Goal: Find specific page/section: Find specific page/section

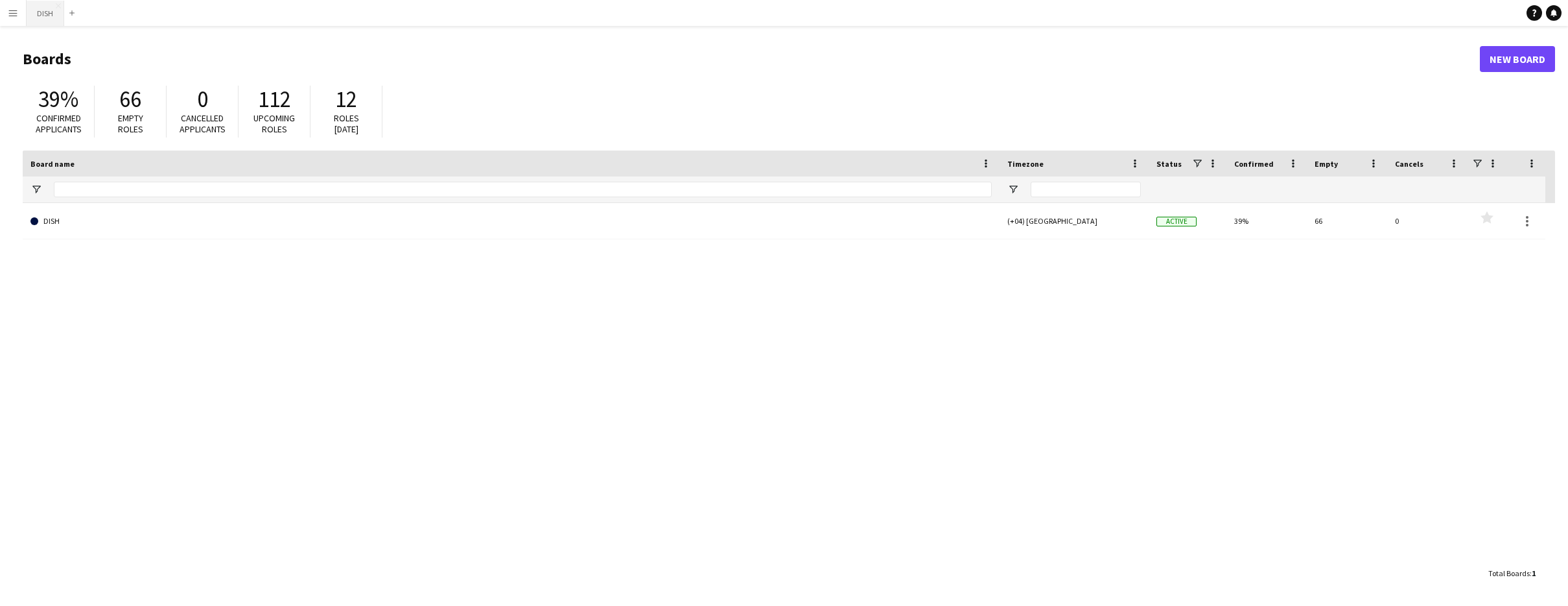
click at [36, 18] on button "DISH Close" at bounding box center [45, 13] width 38 height 25
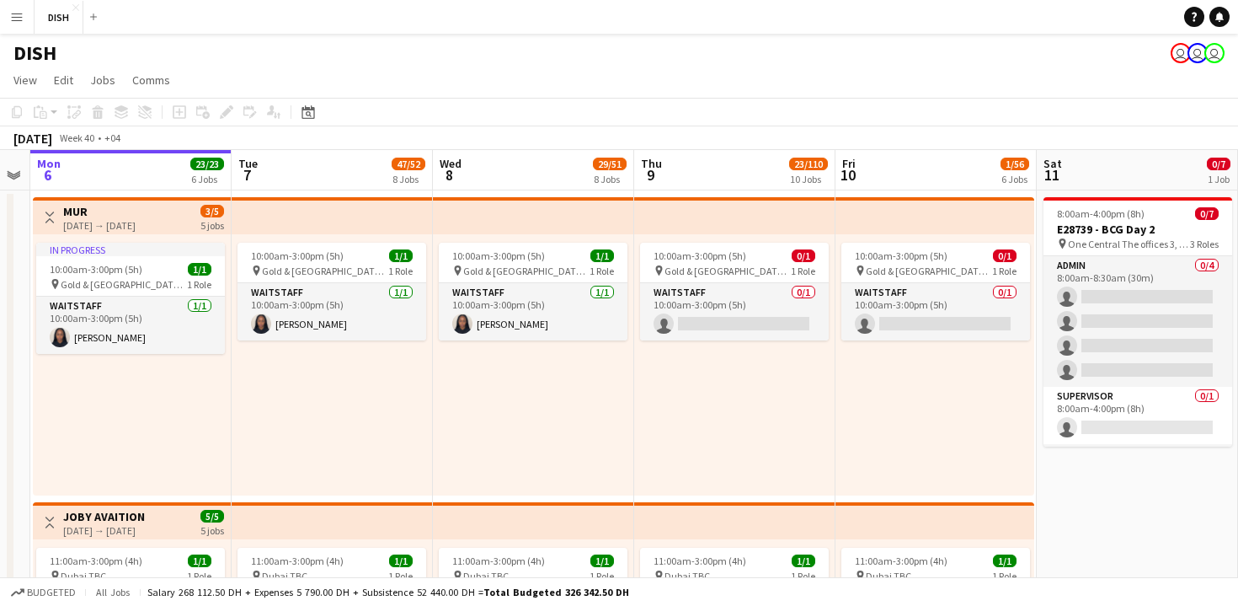
scroll to position [0, 574]
